Goal: Find specific page/section: Find specific page/section

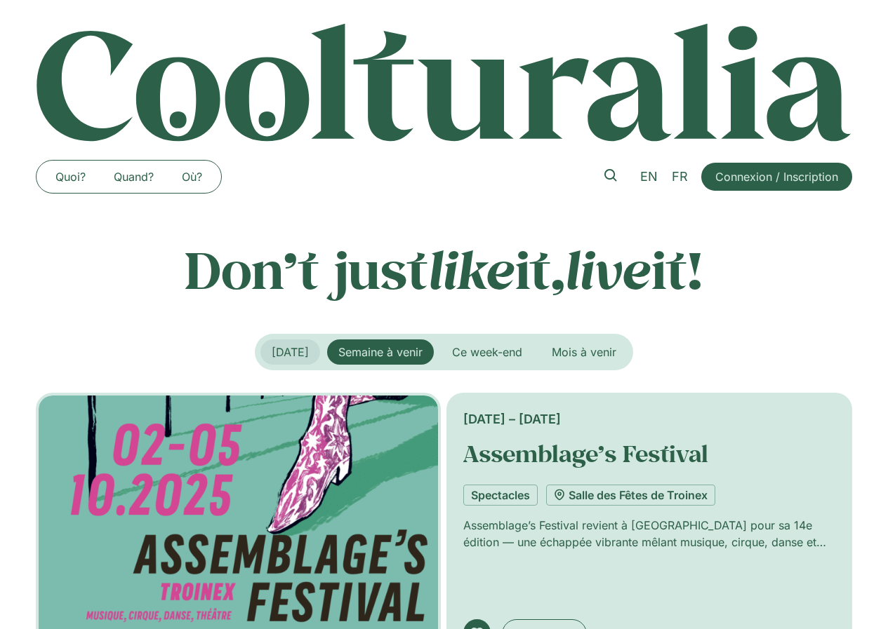
click at [290, 349] on span "[DATE]" at bounding box center [290, 352] width 37 height 14
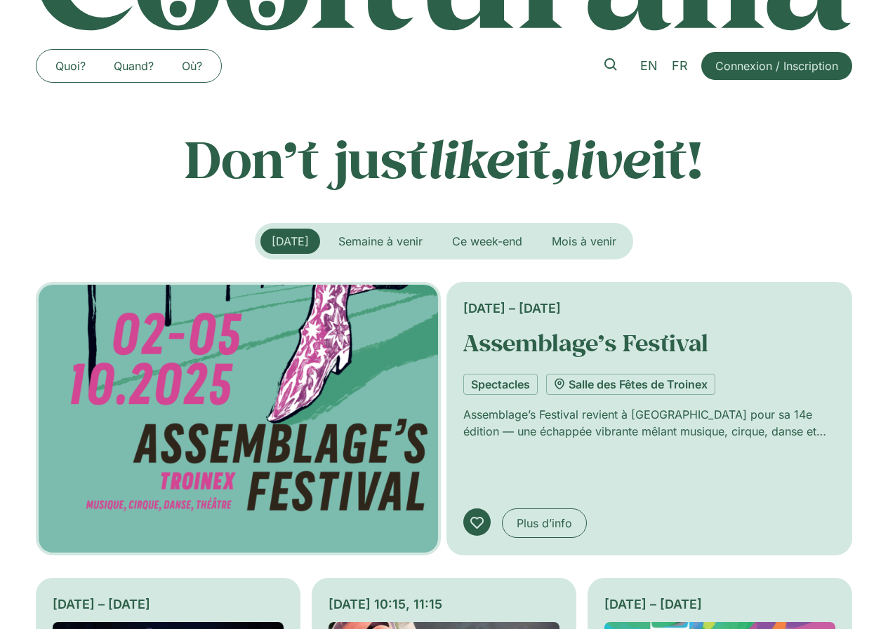
scroll to position [210, 0]
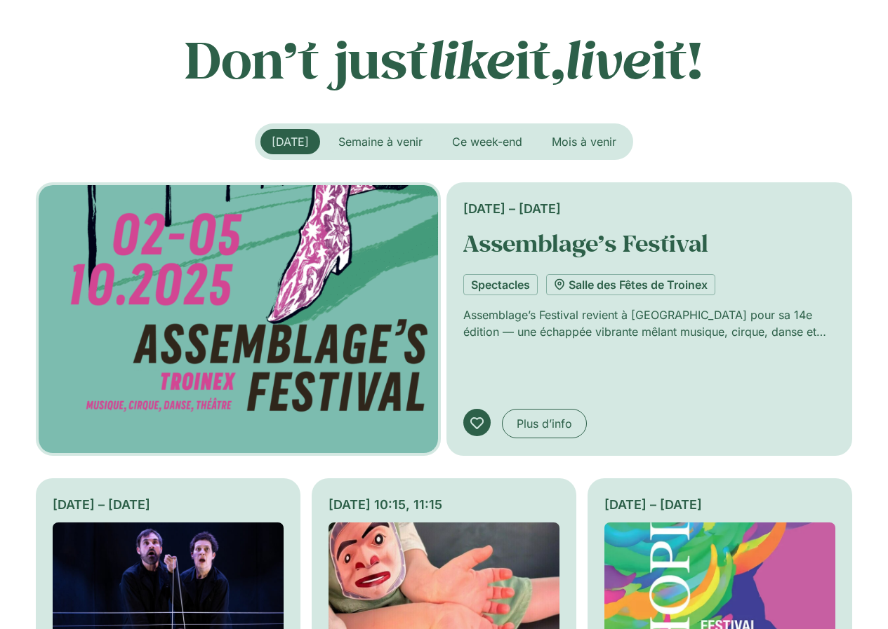
click at [288, 138] on span "[DATE]" at bounding box center [290, 142] width 37 height 14
click at [398, 132] on button "Semaine à venir" at bounding box center [380, 141] width 107 height 25
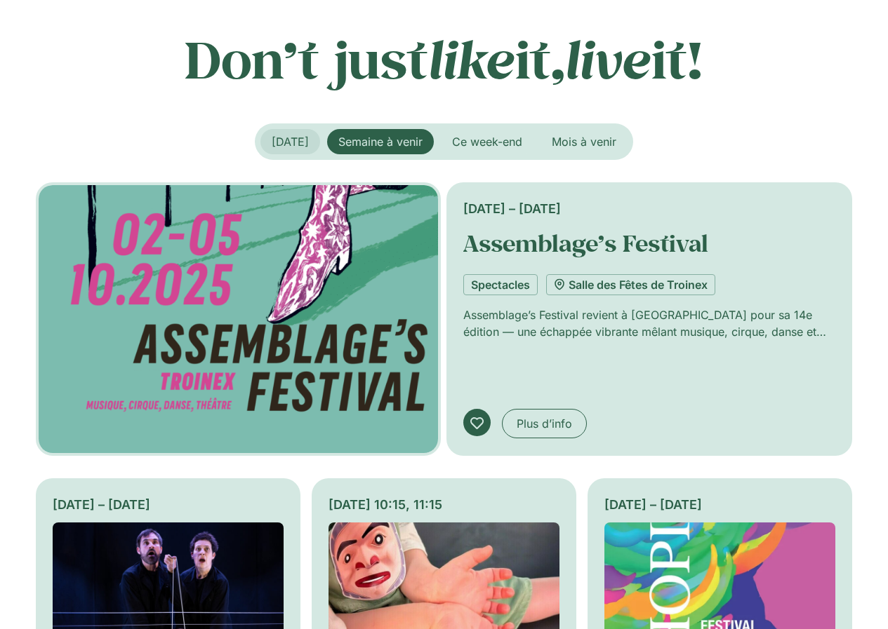
click at [260, 149] on button "[DATE]" at bounding box center [290, 141] width 60 height 25
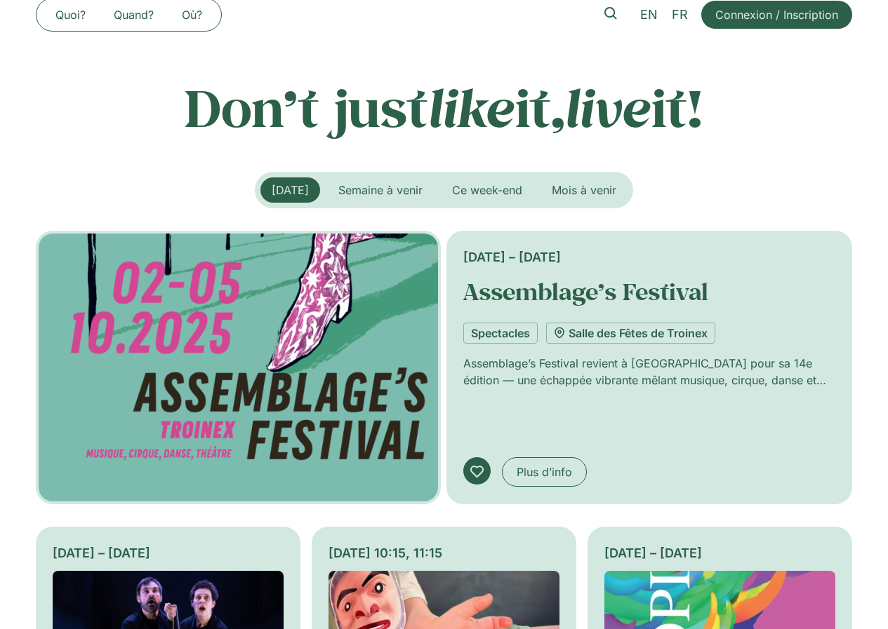
scroll to position [0, 0]
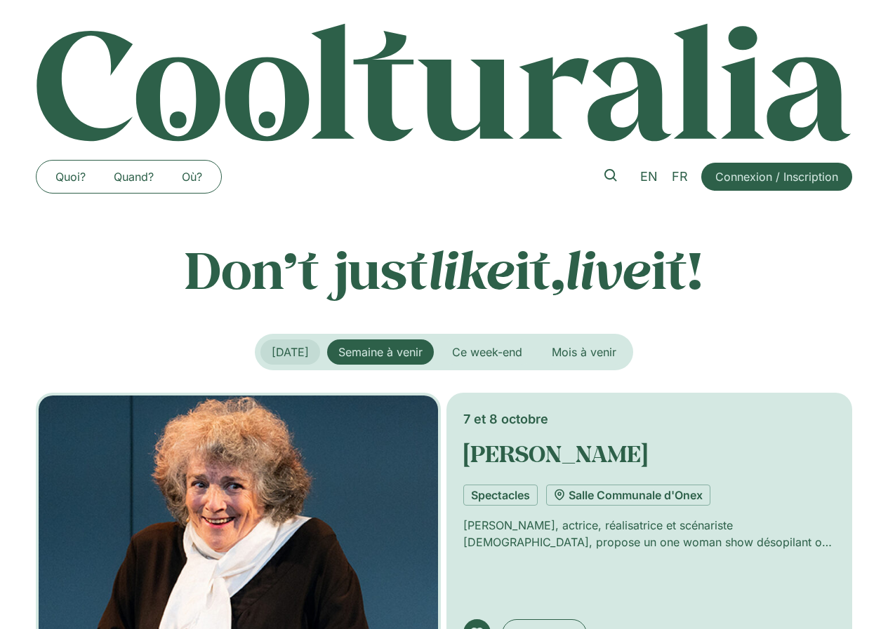
click at [272, 350] on span "[DATE]" at bounding box center [290, 352] width 37 height 14
click at [272, 351] on span "[DATE]" at bounding box center [290, 352] width 37 height 14
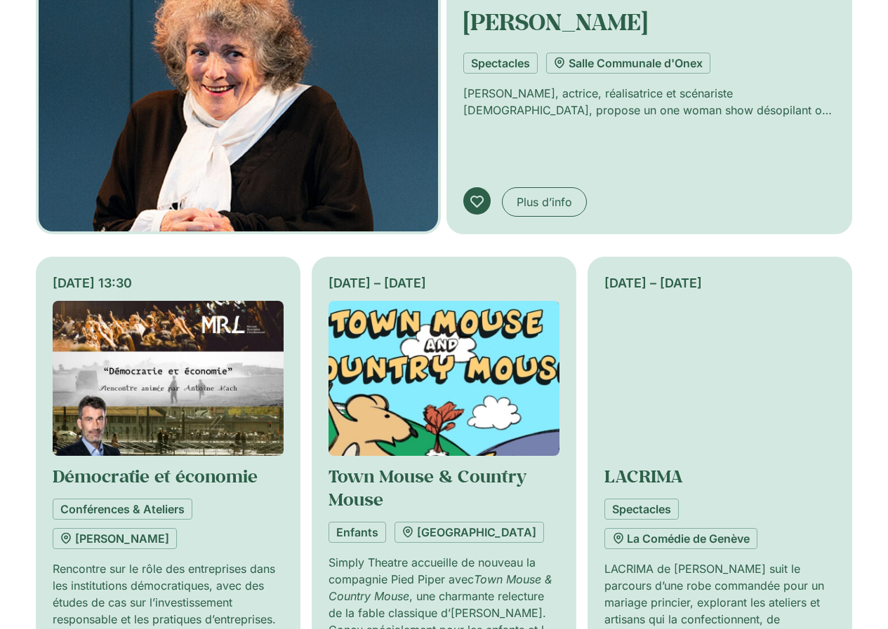
scroll to position [210, 0]
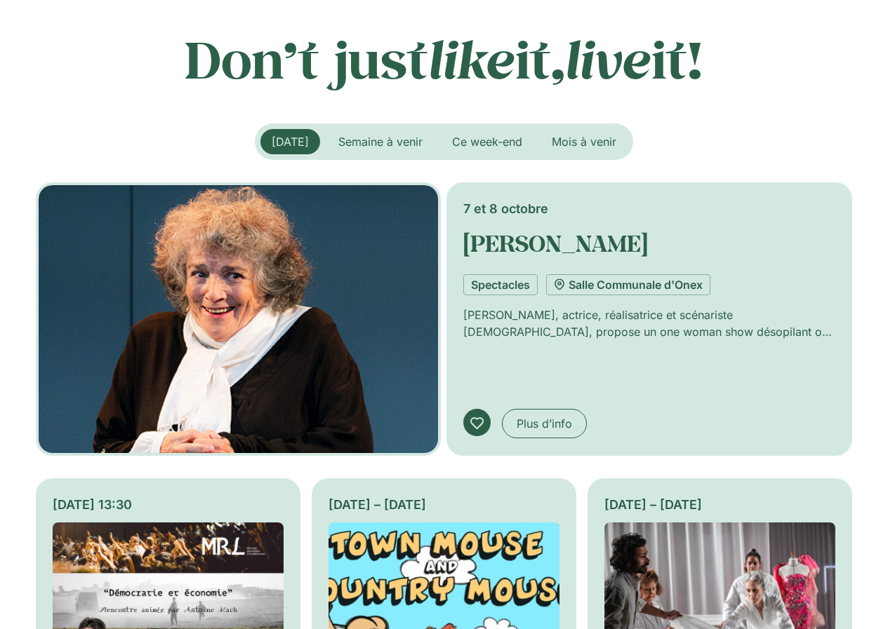
click at [305, 139] on span "[DATE]" at bounding box center [290, 142] width 37 height 14
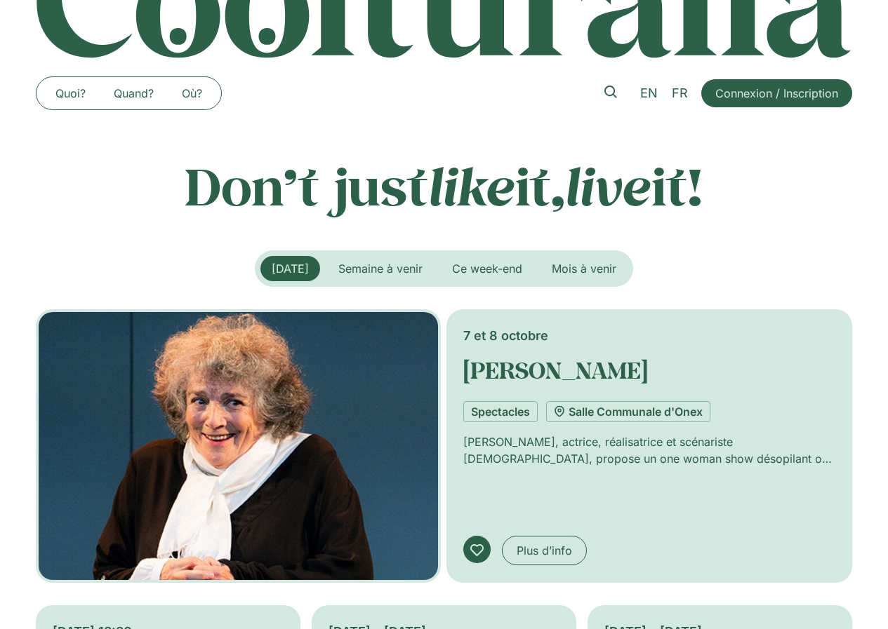
scroll to position [70, 0]
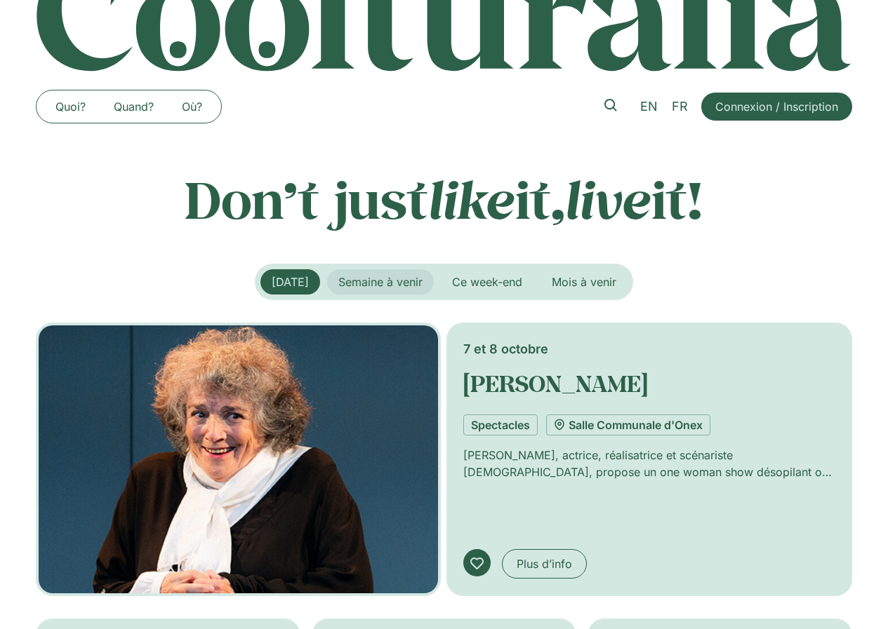
click at [395, 275] on span "Semaine à venir" at bounding box center [380, 282] width 84 height 14
click at [410, 281] on span "Semaine à venir" at bounding box center [380, 282] width 84 height 14
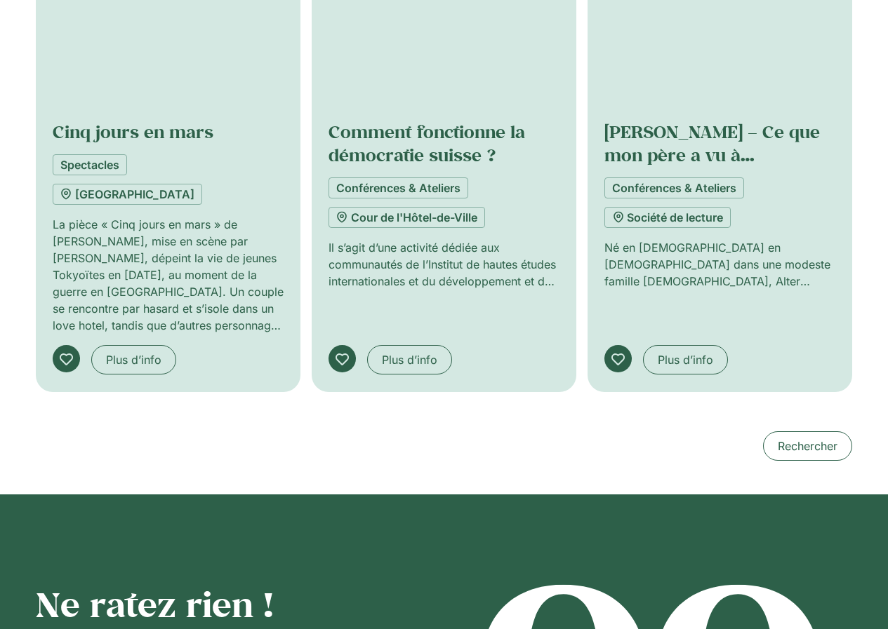
scroll to position [1263, 0]
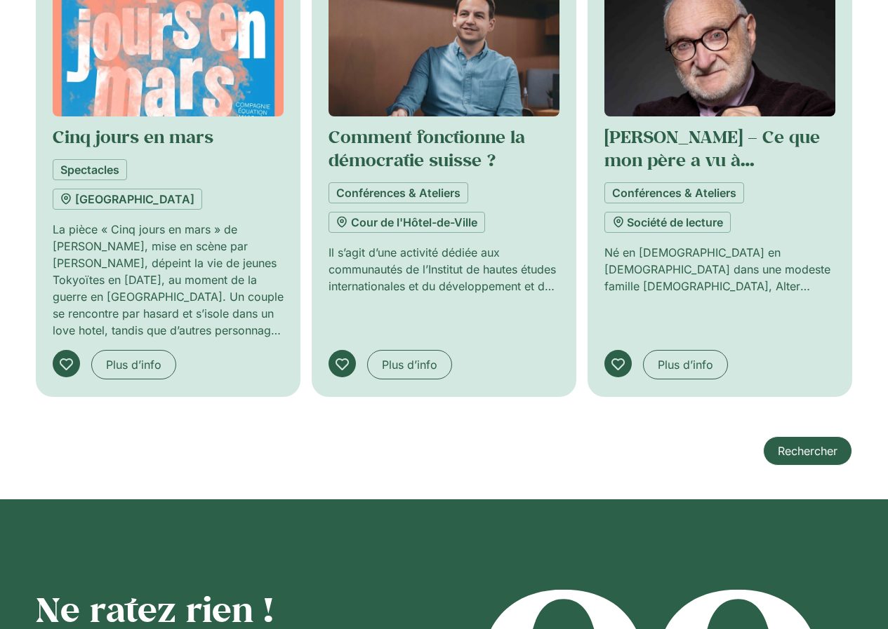
click at [831, 443] on span "Rechercher" at bounding box center [807, 451] width 60 height 17
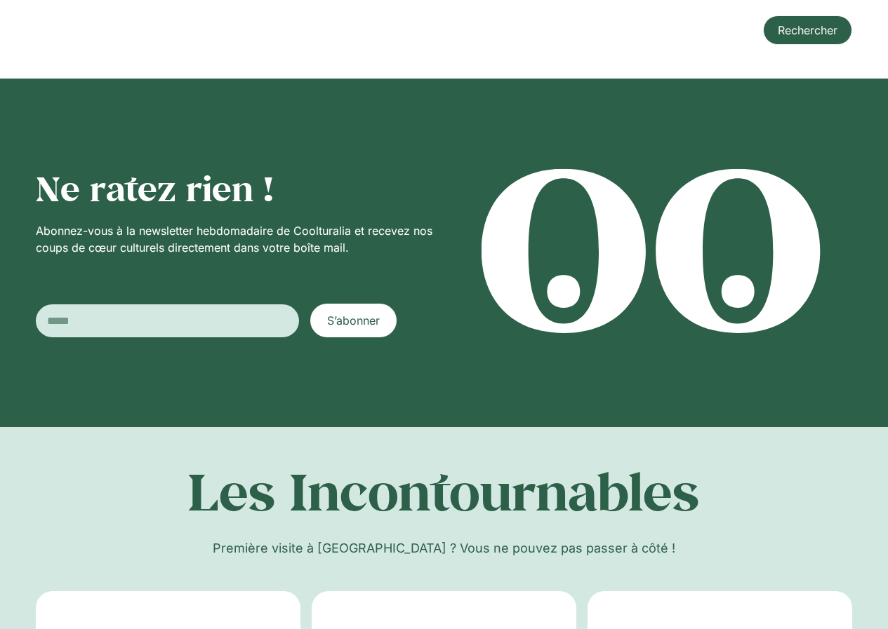
scroll to position [2105, 0]
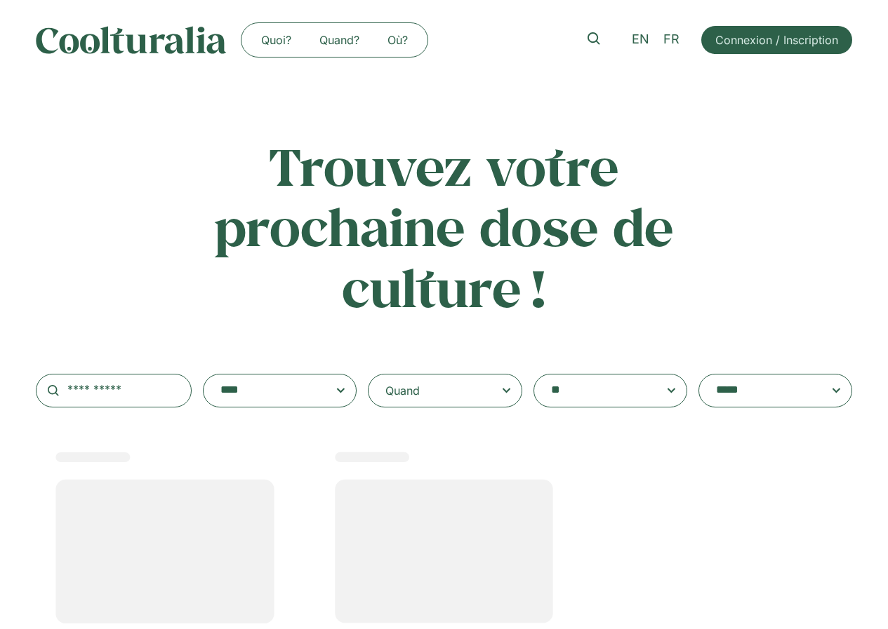
click at [257, 399] on textarea "**********" at bounding box center [276, 391] width 112 height 20
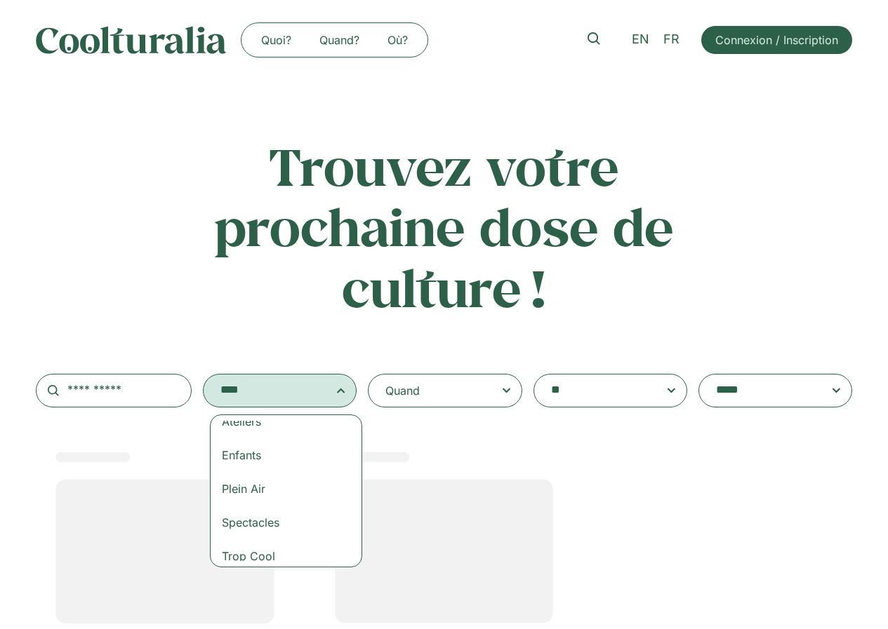
scroll to position [146, 0]
select select "***"
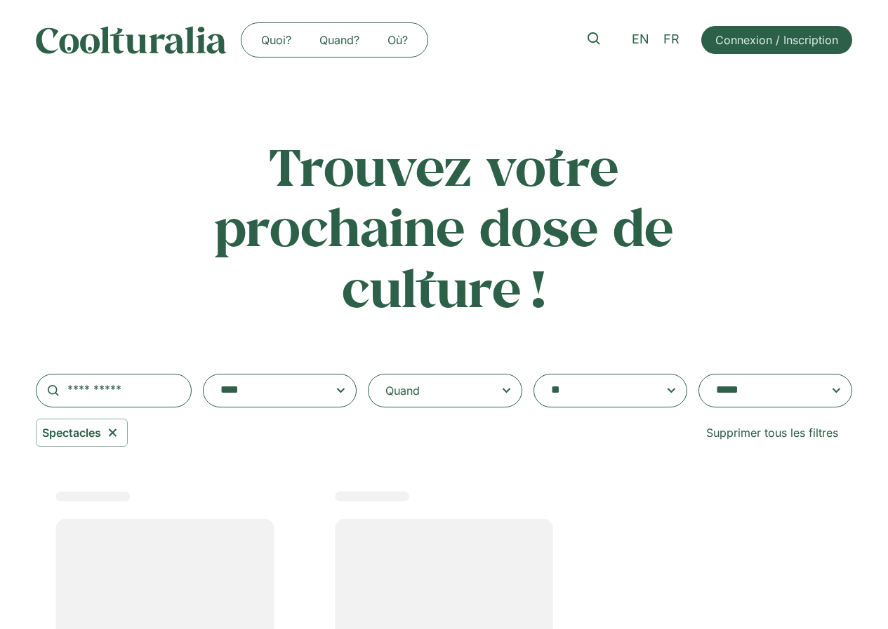
scroll to position [79, 0]
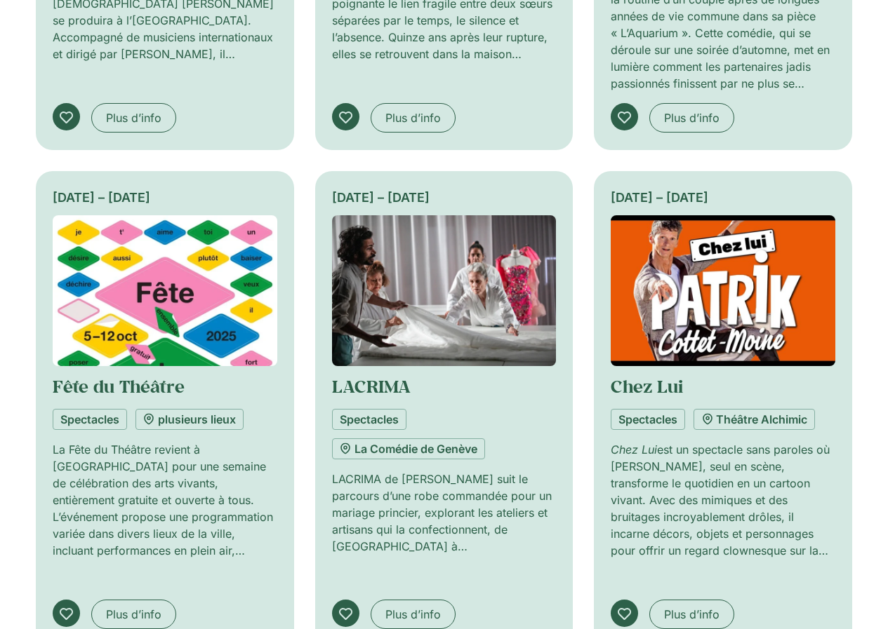
scroll to position [982, 0]
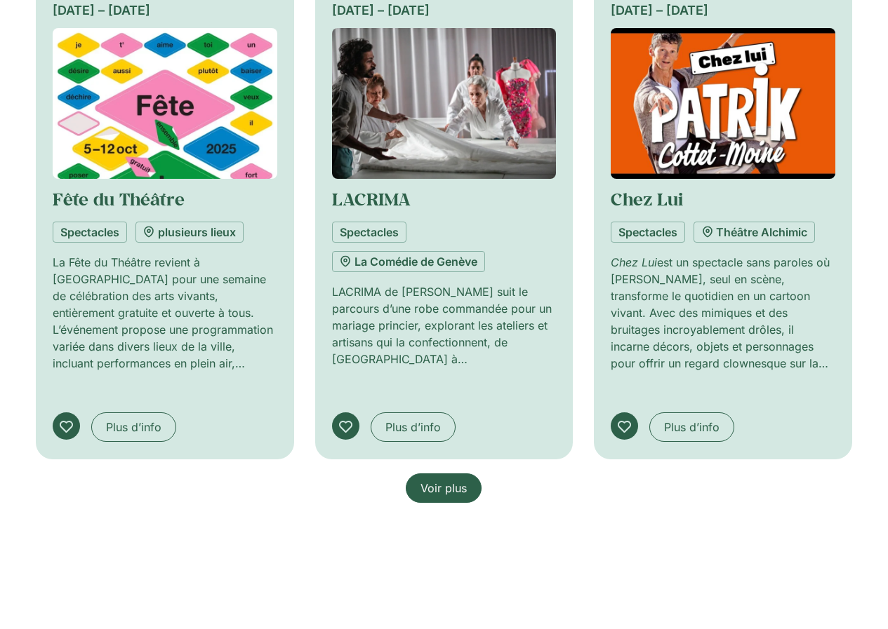
click at [453, 474] on link "Voir plus" at bounding box center [444, 488] width 76 height 29
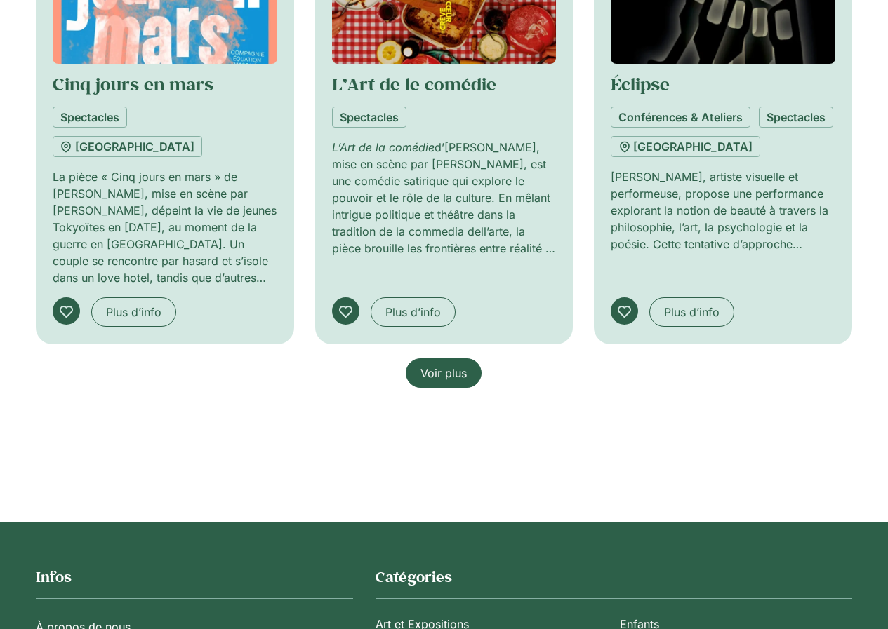
scroll to position [1889, 0]
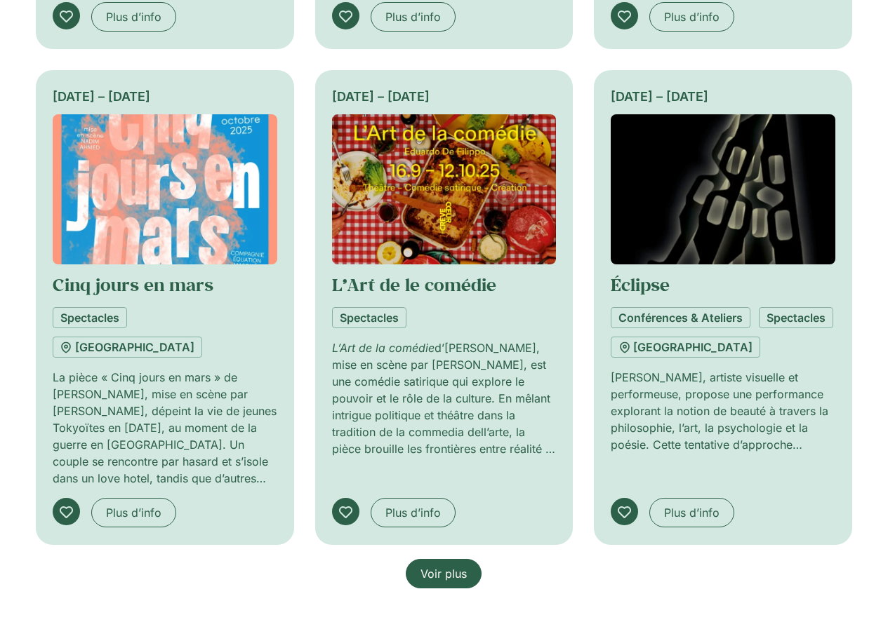
click at [450, 566] on span "Voir plus" at bounding box center [443, 574] width 46 height 17
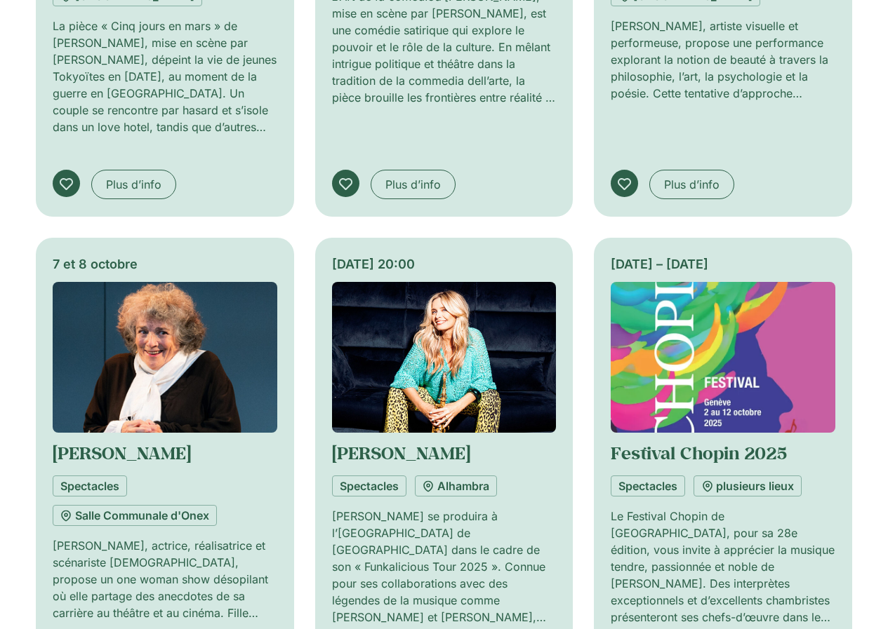
scroll to position [2731, 0]
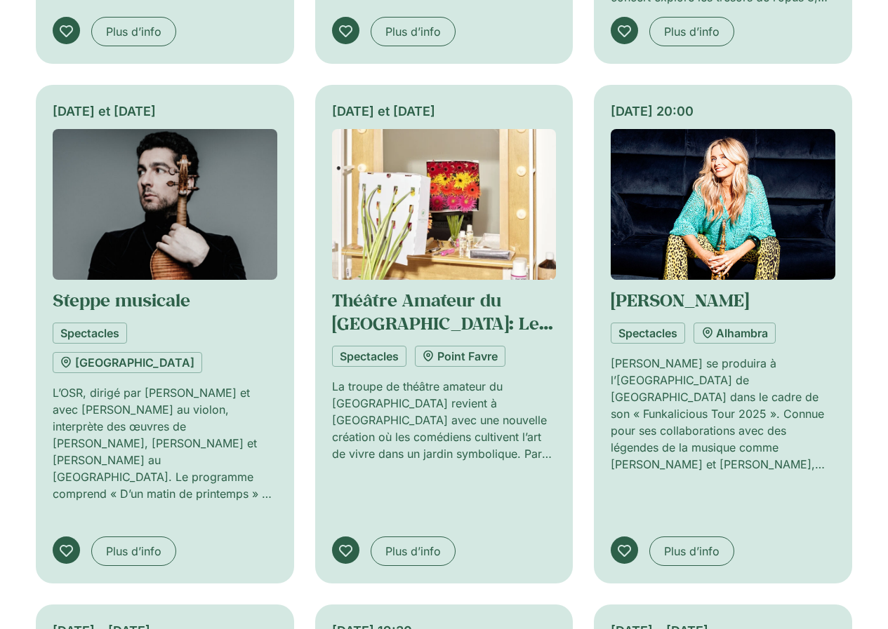
scroll to position [3784, 0]
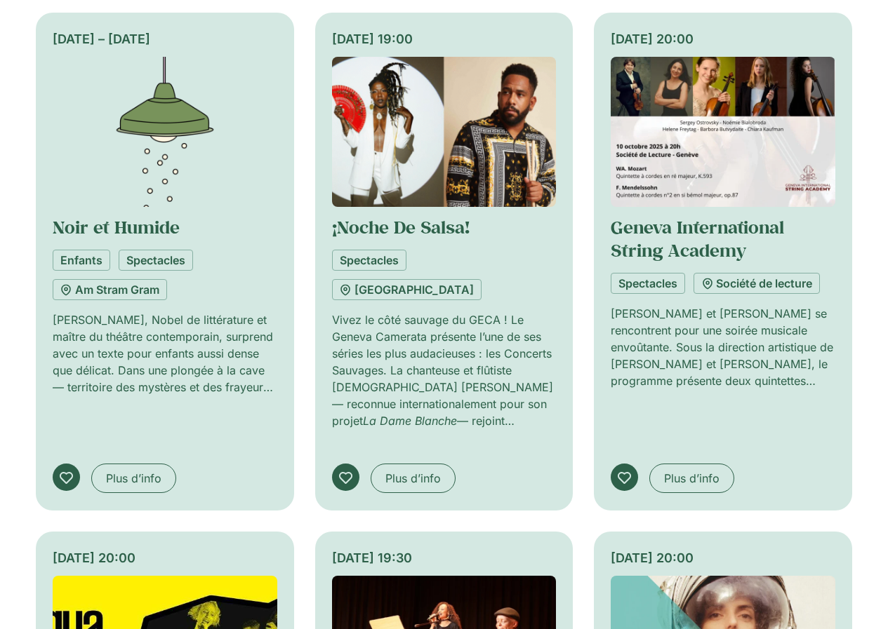
scroll to position [4696, 0]
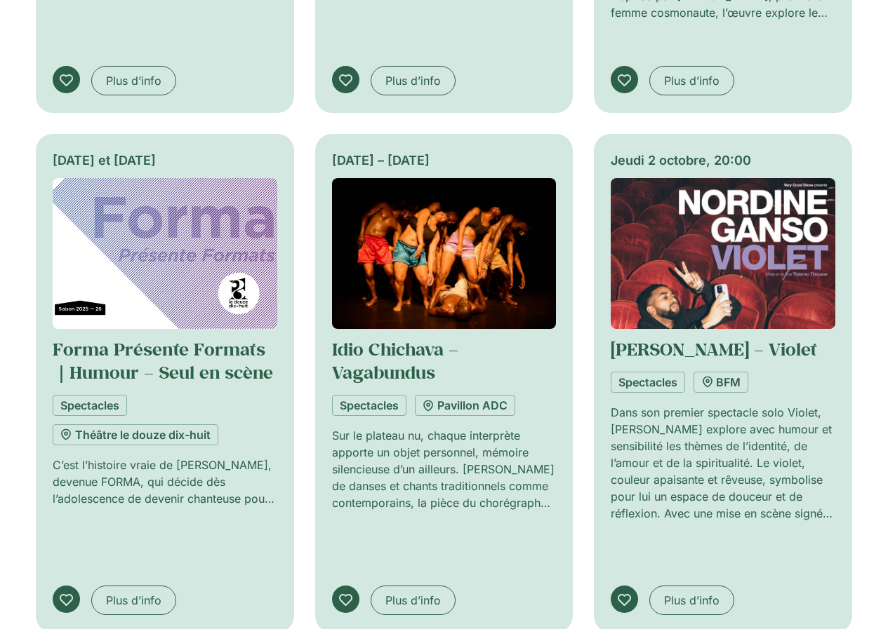
scroll to position [5538, 0]
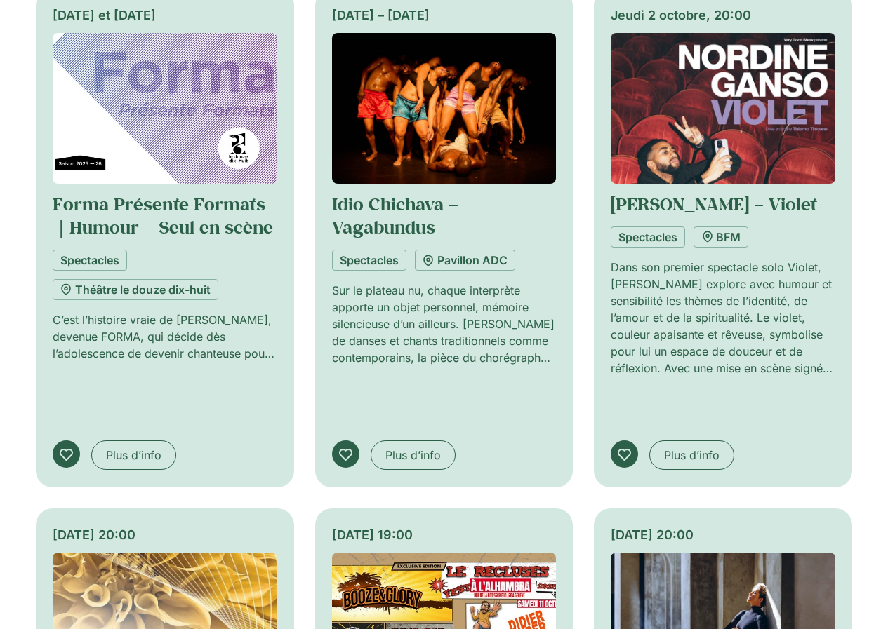
scroll to position [5608, 0]
